Goal: Information Seeking & Learning: Learn about a topic

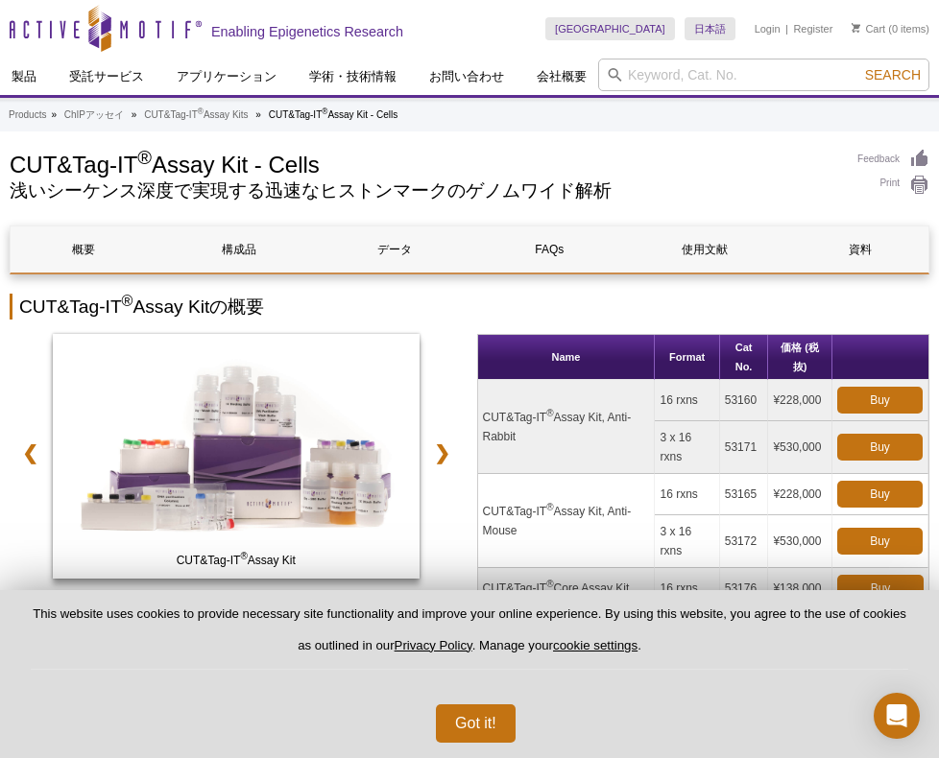
drag, startPoint x: 484, startPoint y: 416, endPoint x: 516, endPoint y: 435, distance: 37.9
click at [516, 435] on td "CUT&Tag-IT ® Assay Kit, Anti-Rabbit" at bounding box center [567, 427] width 178 height 94
copy td "CUT&Tag-IT ® Assay Kit, Anti-Rabbit"
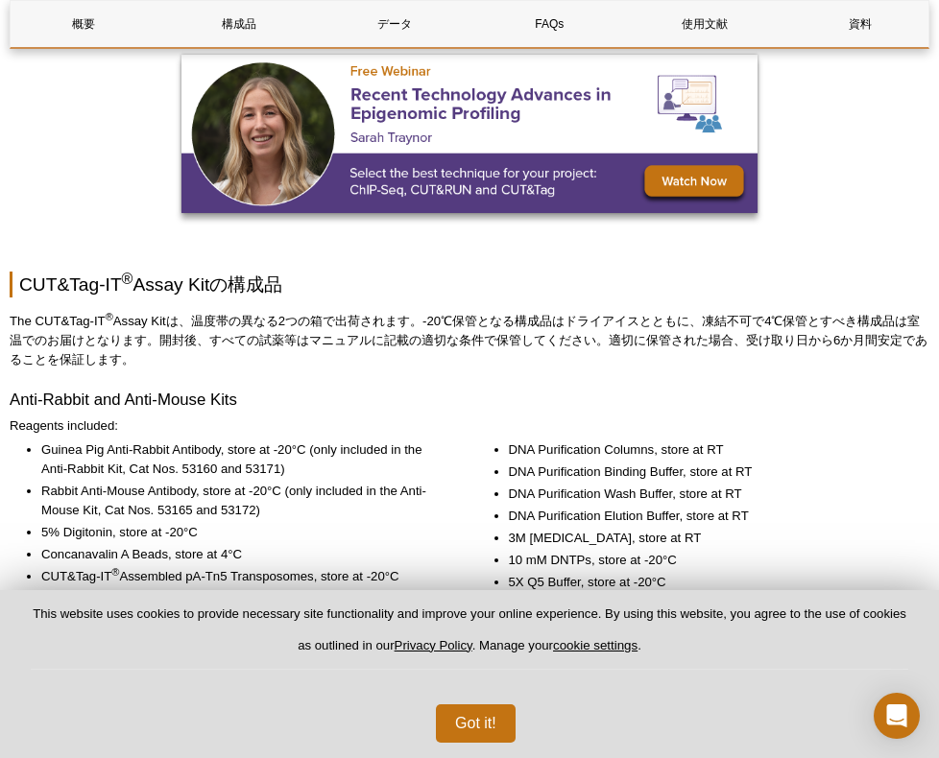
scroll to position [2399, 0]
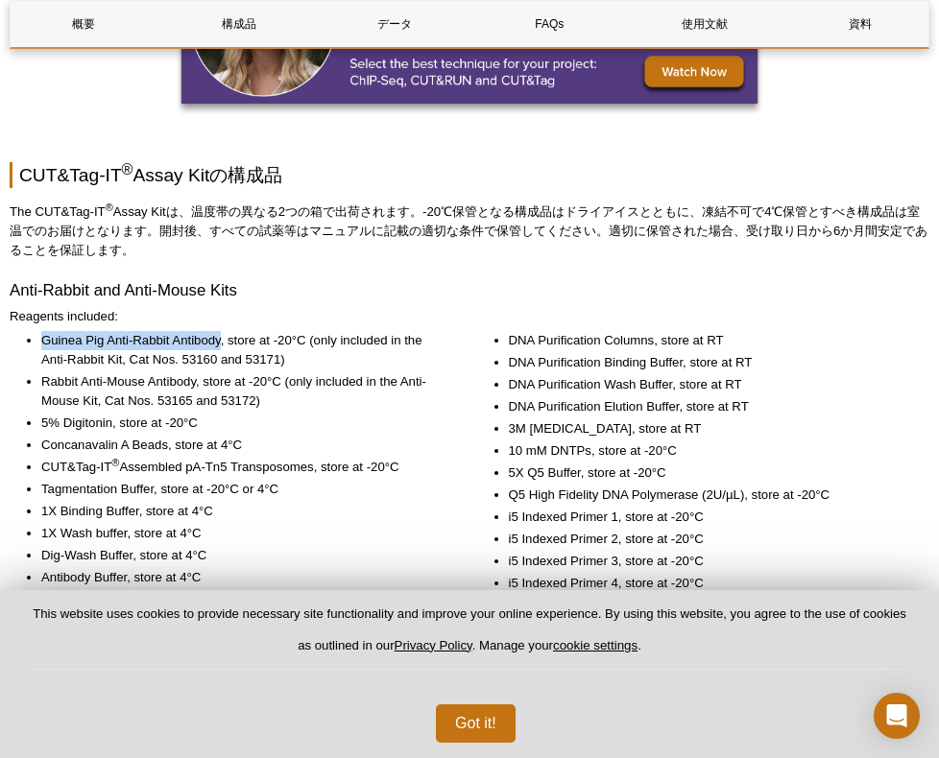
drag, startPoint x: 43, startPoint y: 340, endPoint x: 219, endPoint y: 340, distance: 175.6
click at [219, 340] on li "Guinea Pig Anti-Rabbit Antibody, store at -20°C (only included in the Anti-Rabb…" at bounding box center [242, 350] width 402 height 38
copy li "Guinea Pig Anti-Rabbit Antibody"
click at [610, 692] on div "Got it!" at bounding box center [469, 716] width 877 height 54
drag, startPoint x: 182, startPoint y: 359, endPoint x: 216, endPoint y: 357, distance: 33.6
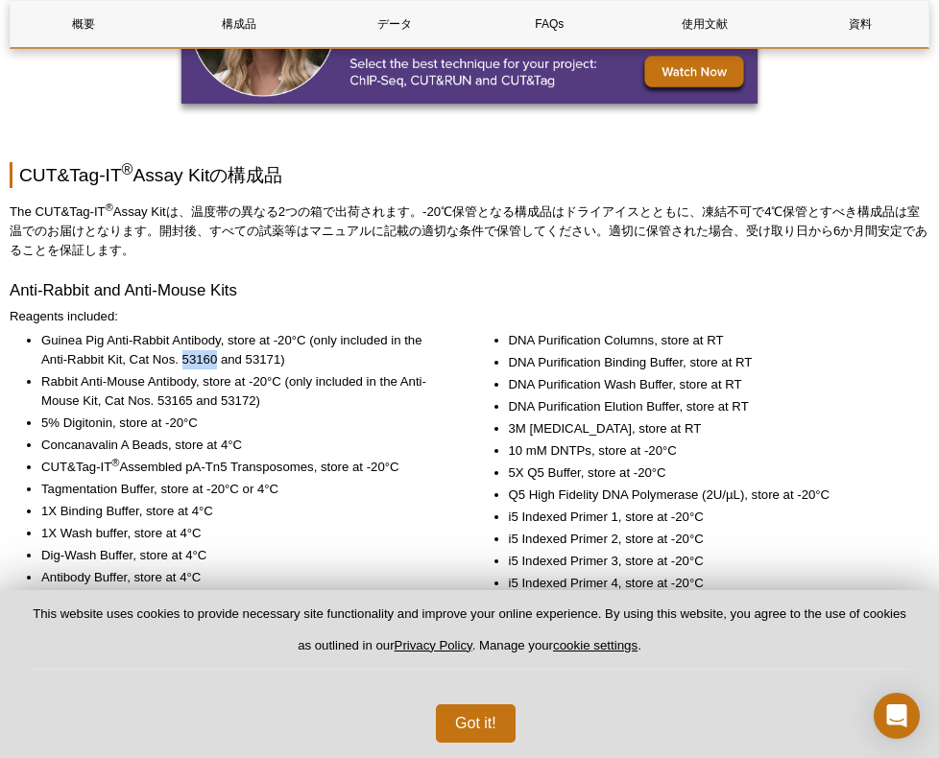
click at [216, 357] on li "Guinea Pig Anti-Rabbit Antibody, store at -20°C (only included in the Anti-Rabb…" at bounding box center [242, 350] width 402 height 38
copy li "53160"
click at [695, 704] on div "Got it!" at bounding box center [469, 716] width 877 height 54
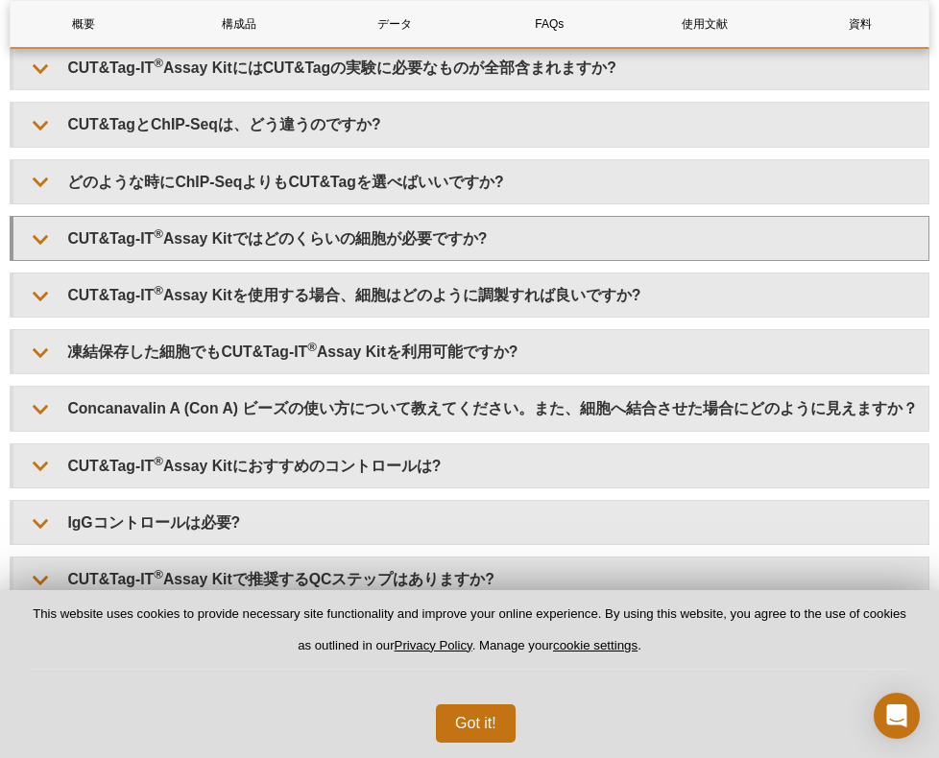
scroll to position [4415, 0]
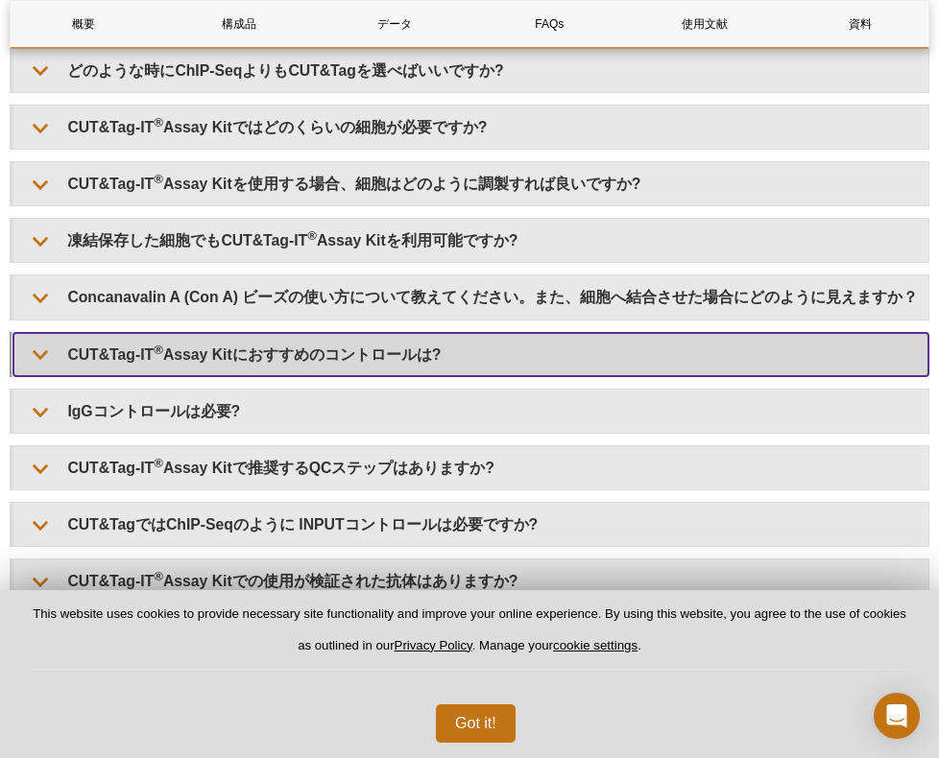
click at [375, 364] on summary "CUT&Tag-IT ® Assay Kitにおすすめのコントロールは?" at bounding box center [470, 354] width 915 height 43
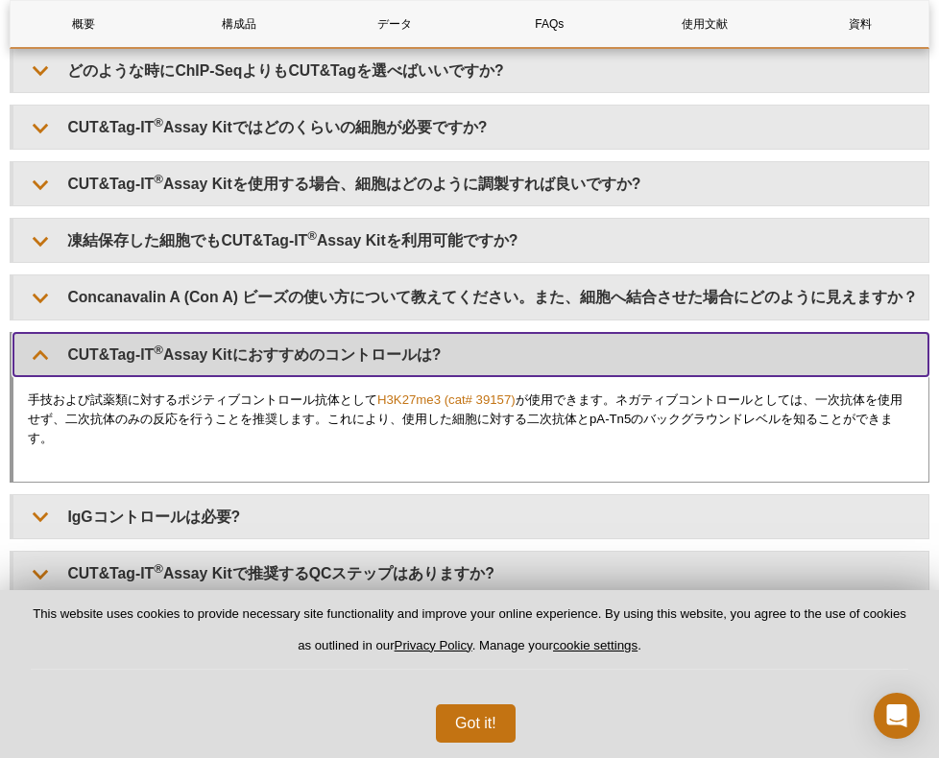
scroll to position [4511, 0]
